Goal: Information Seeking & Learning: Learn about a topic

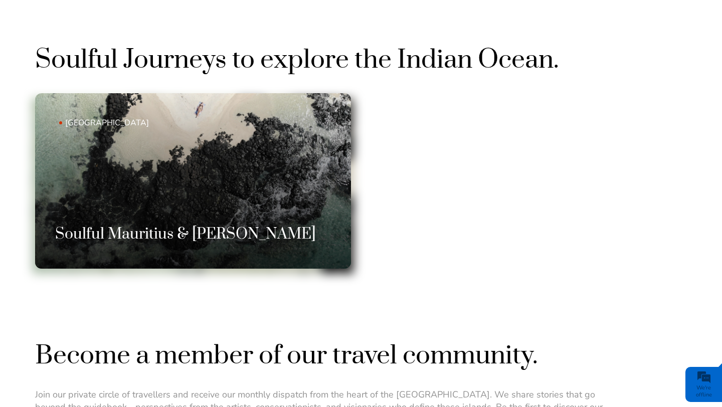
scroll to position [645, 0]
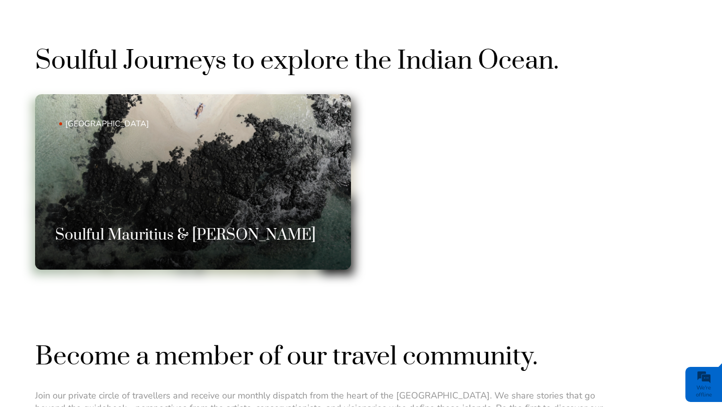
click at [278, 197] on link "Mauritius Soulful Mauritius & Rodrigues" at bounding box center [193, 182] width 316 height 176
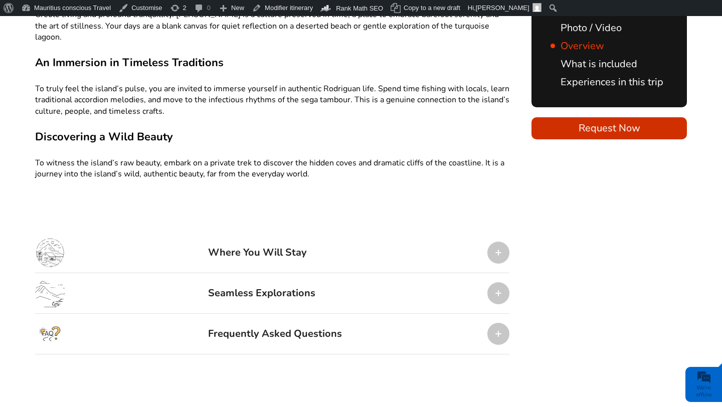
scroll to position [1107, 0]
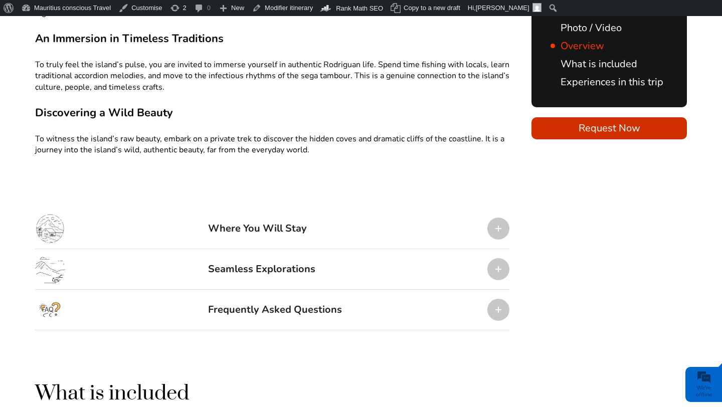
click at [202, 215] on div "Where You Will Stay" at bounding box center [272, 229] width 474 height 41
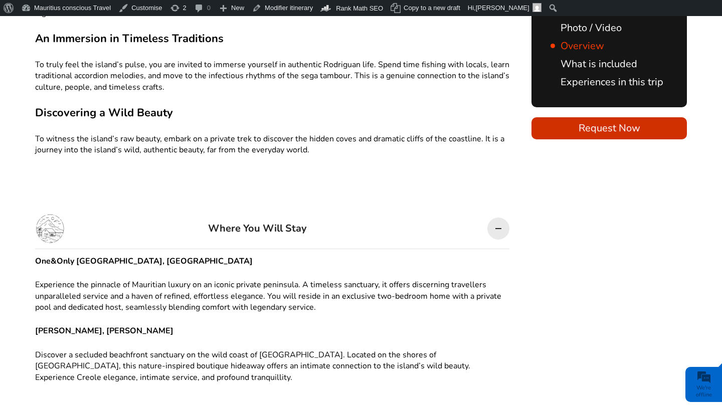
click at [202, 215] on div "Where You Will Stay" at bounding box center [272, 229] width 474 height 41
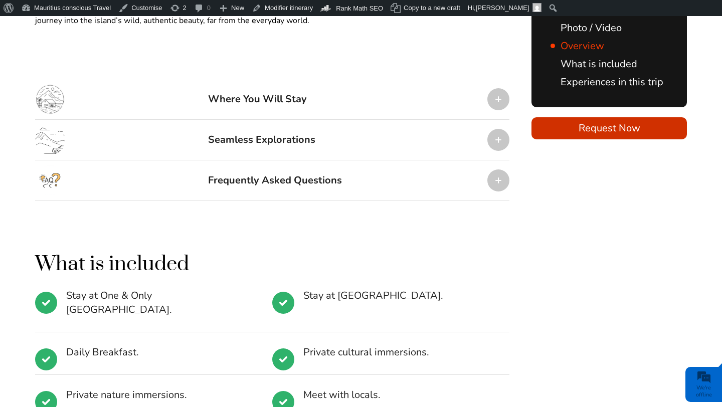
scroll to position [1172, 0]
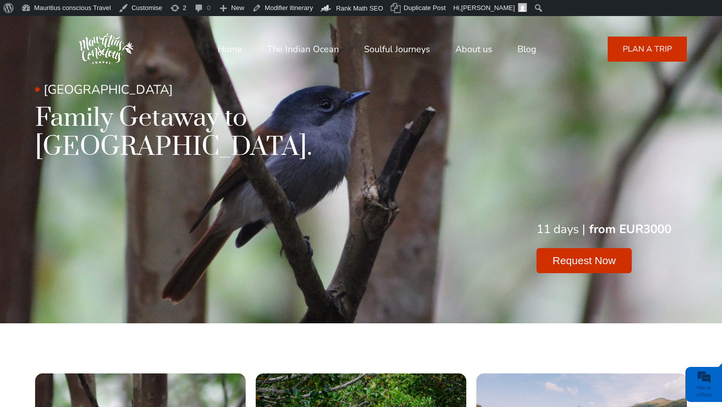
click at [373, 48] on link "Soulful Journeys" at bounding box center [397, 49] width 66 height 24
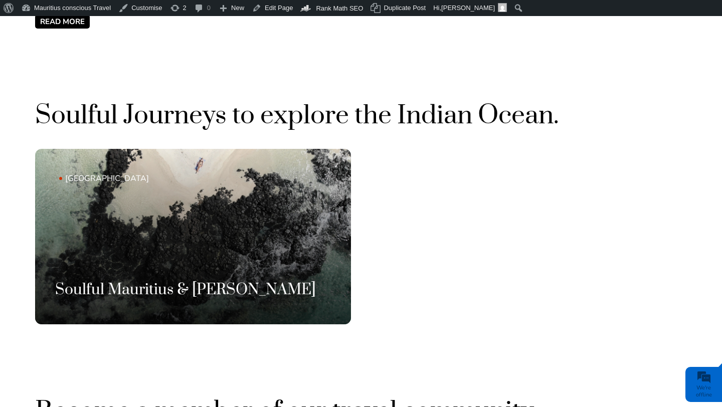
scroll to position [608, 0]
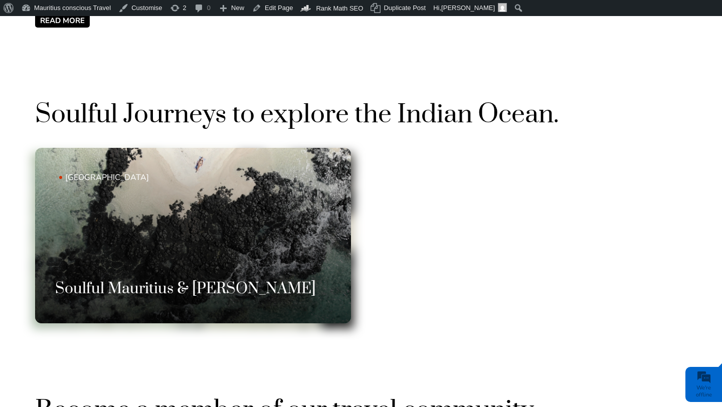
click at [239, 273] on link "[GEOGRAPHIC_DATA] Soulful Mauritius & [PERSON_NAME]" at bounding box center [193, 236] width 316 height 176
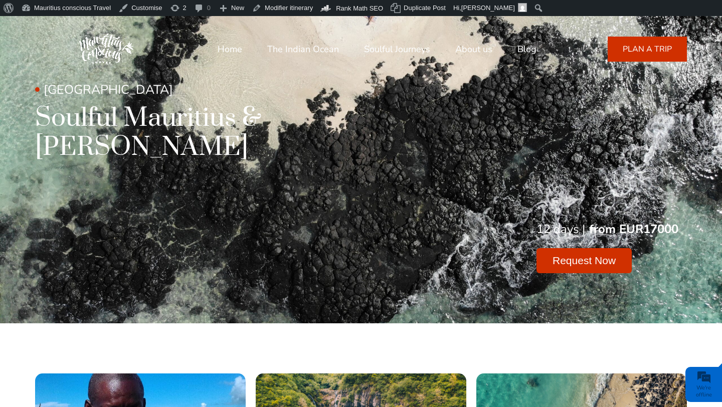
click at [124, 58] on img at bounding box center [106, 49] width 70 height 70
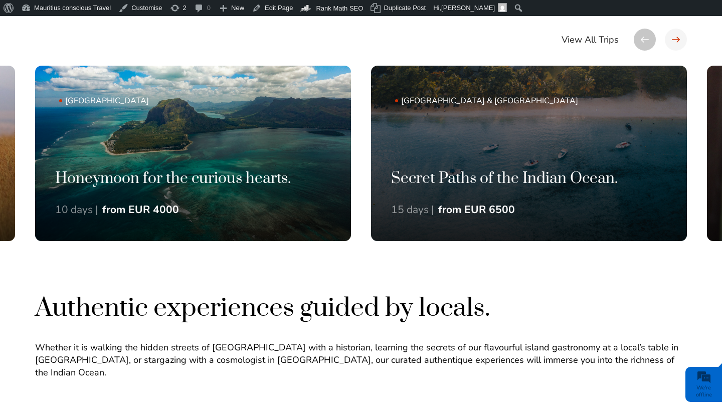
click at [671, 41] on div at bounding box center [676, 40] width 22 height 22
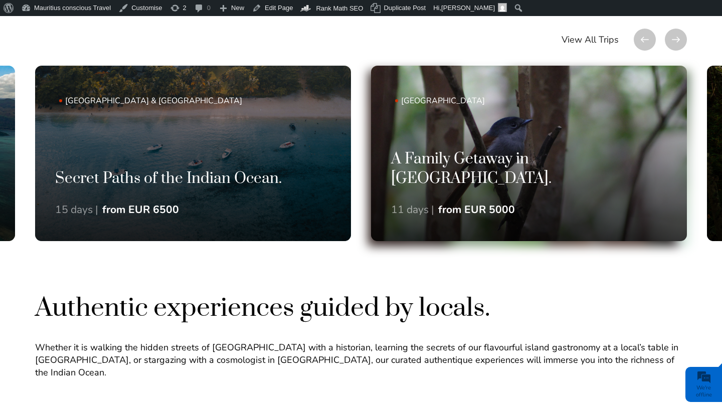
click at [603, 127] on link "[GEOGRAPHIC_DATA] A Family Getaway in [GEOGRAPHIC_DATA]. 11 days | from EUR 5000" at bounding box center [529, 154] width 316 height 176
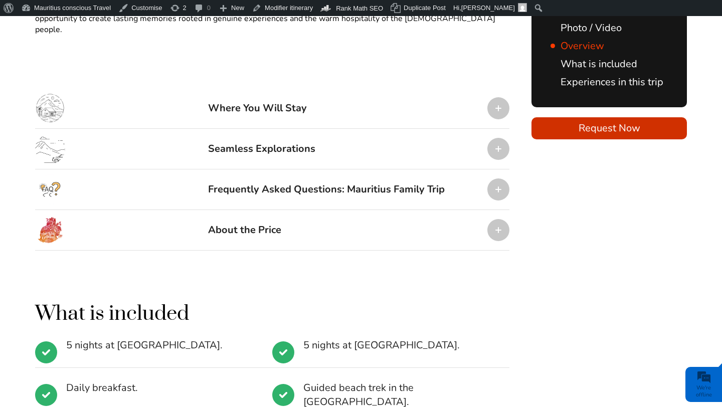
scroll to position [1286, 0]
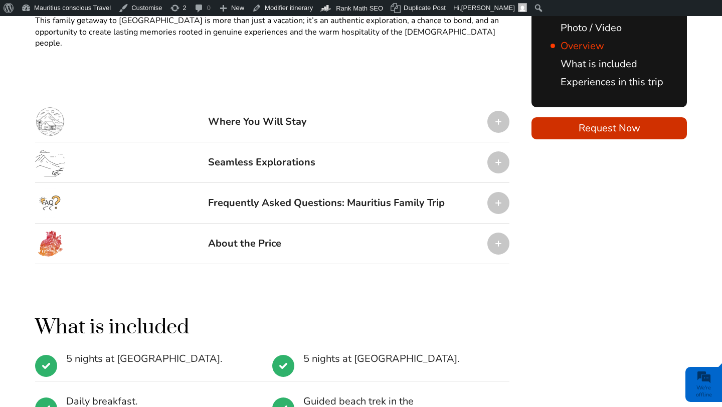
click at [295, 224] on div "About the Price" at bounding box center [272, 244] width 474 height 41
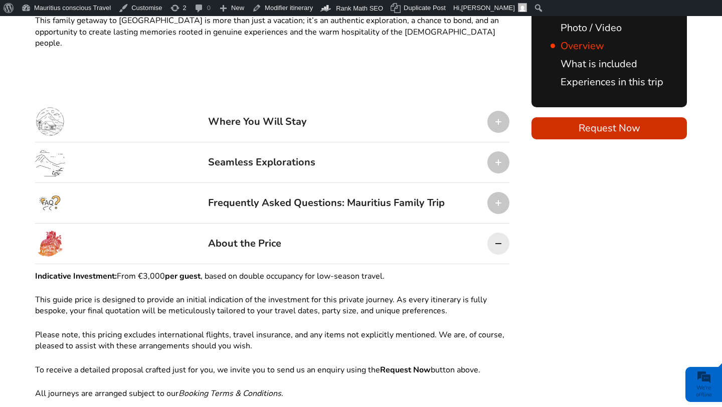
click at [295, 224] on div "About the Price" at bounding box center [272, 244] width 474 height 41
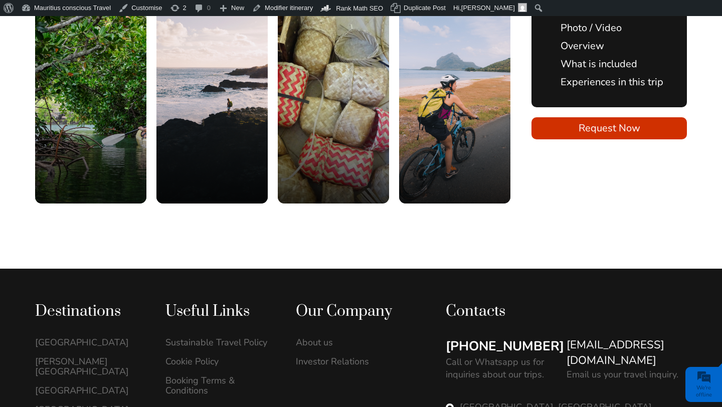
scroll to position [1945, 0]
